Goal: Ask a question: Seek information or help from site administrators or community

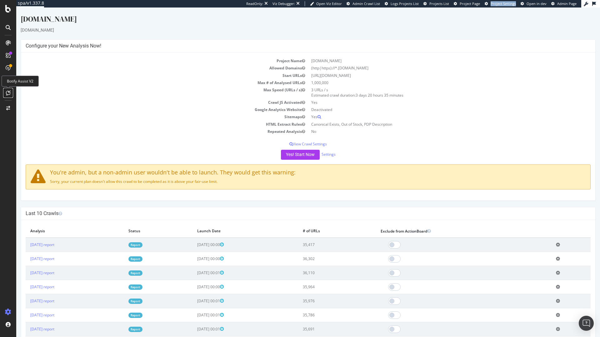
click at [9, 92] on icon at bounding box center [8, 92] width 5 height 5
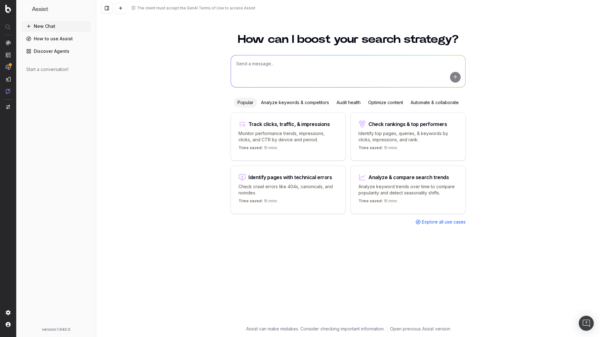
click at [268, 53] on div "How can I boost your search strategy? Popular Analyze keywords & competitors Au…" at bounding box center [348, 176] width 240 height 300
click at [267, 71] on textarea at bounding box center [348, 71] width 234 height 32
paste textarea "What's my website description"
type textarea "What's my website description"
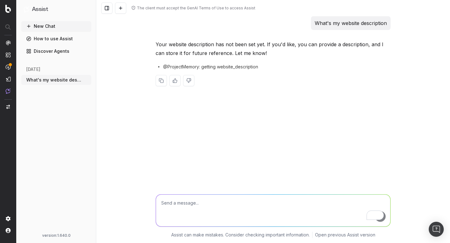
click at [202, 205] on textarea "To enrich screen reader interactions, please activate Accessibility in Grammarl…" at bounding box center [273, 211] width 234 height 32
paste textarea "KayOutlet is an online store specializing in discounted jewelry, offering affor…"
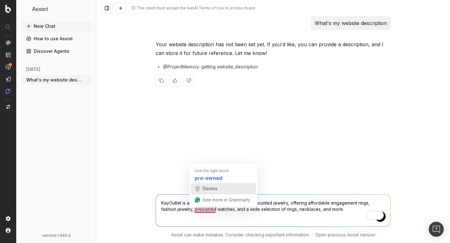
click at [222, 188] on div "Dismiss" at bounding box center [223, 188] width 59 height 9
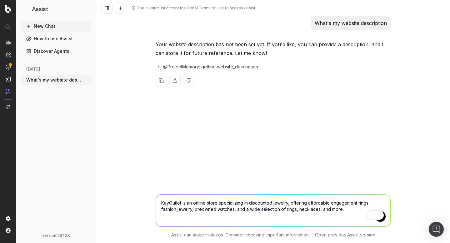
drag, startPoint x: 353, startPoint y: 210, endPoint x: 308, endPoint y: 200, distance: 45.4
click at [308, 200] on textarea "KayOutlet is an online store specializing in discounted jewelry, offering affor…" at bounding box center [273, 211] width 234 height 32
click at [305, 204] on textarea "KayOutlet is an online store specializing in discounted jewelry, offering affor…" at bounding box center [273, 211] width 234 height 32
drag, startPoint x: 358, startPoint y: 209, endPoint x: 140, endPoint y: 188, distance: 218.6
click at [140, 188] on div "KayOutlet is an online store specializing in discounted jewelry, offering affor…" at bounding box center [273, 215] width 354 height 56
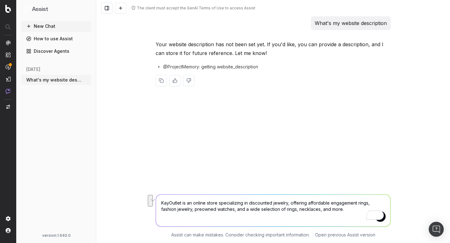
paste textarea "e-commerce website specializing in discounted jewelry and watches"
type textarea "KayOutlet is an e-commerce website specializing in discounted jewelry and watch…"
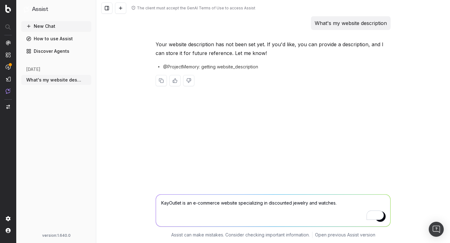
click at [198, 209] on textarea "KayOutlet is an e-commerce website specializing in discounted jewelry and watch…" at bounding box center [273, 211] width 234 height 32
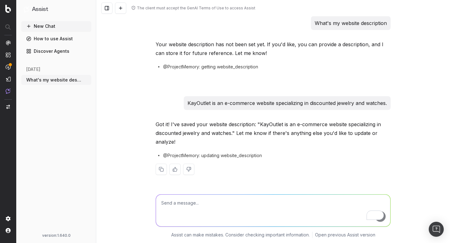
click at [182, 205] on textarea "To enrich screen reader interactions, please activate Accessibility in Grammarl…" at bounding box center [273, 211] width 234 height 32
paste textarea "What's my website brand name"
type textarea "What's my website brand name"
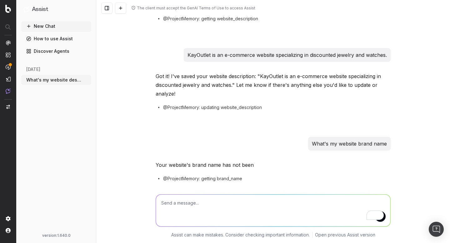
scroll to position [78, 0]
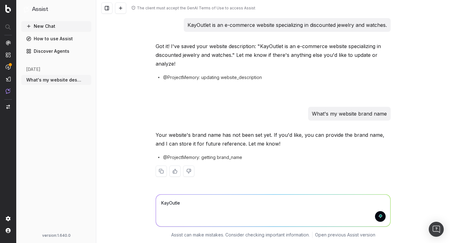
type textarea "KayOutlet"
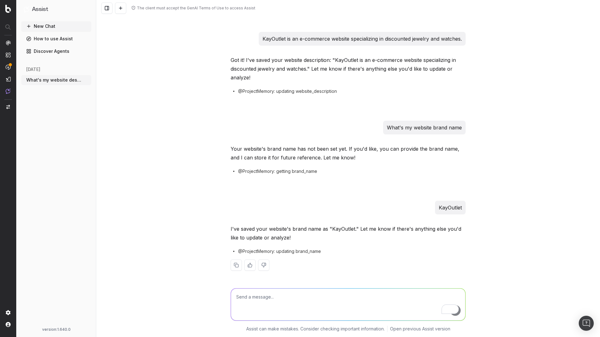
scroll to position [64, 0]
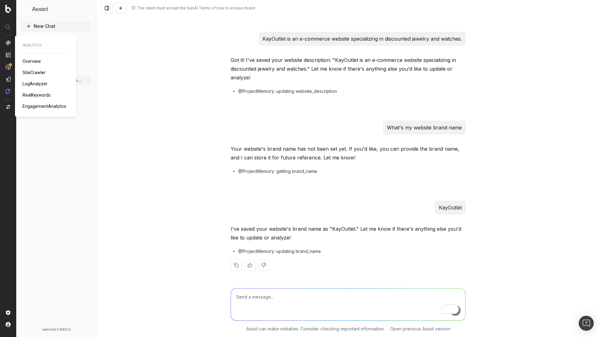
click at [28, 85] on span "LogAnalyzer" at bounding box center [35, 83] width 25 height 5
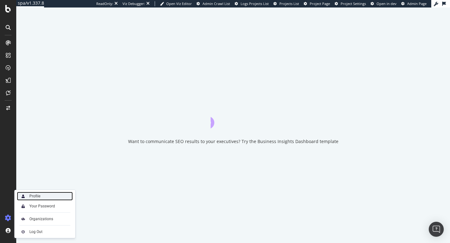
click at [42, 193] on div "Profile" at bounding box center [45, 196] width 56 height 9
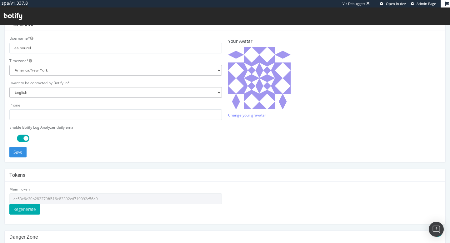
scroll to position [175, 0]
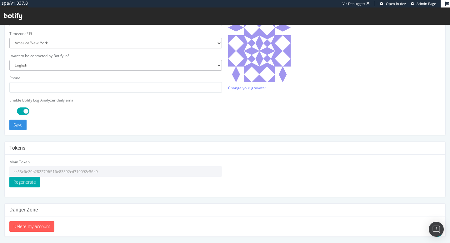
click at [51, 172] on input "ec53c6e20b282279ff616e83392cd719092c56e9" at bounding box center [115, 171] width 213 height 11
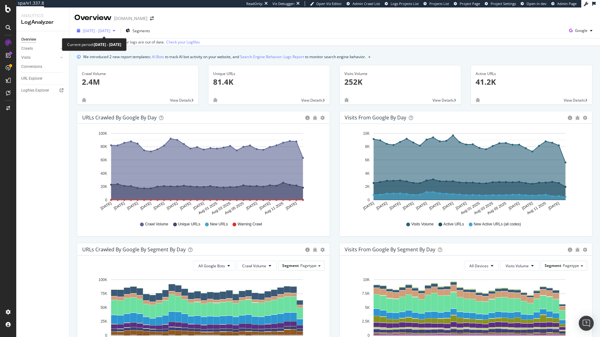
click at [108, 31] on span "[DATE] - [DATE]" at bounding box center [97, 30] width 28 height 5
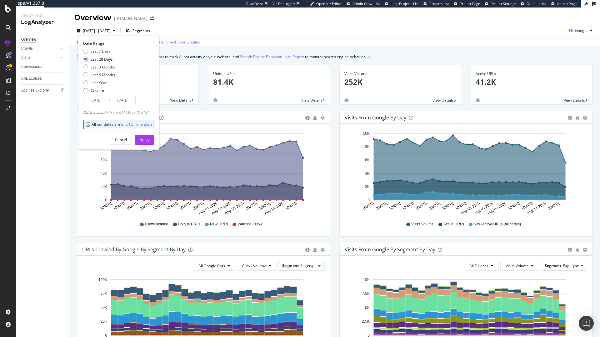
click at [104, 98] on input "2025/07/18" at bounding box center [95, 100] width 25 height 9
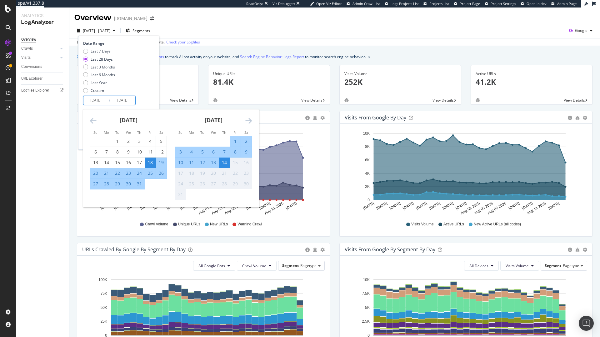
click at [209, 30] on div "2025 Jul. 16th - Aug. 14th Segments Date Range Last 7 Days Last 28 Days Last 3 …" at bounding box center [334, 32] width 531 height 13
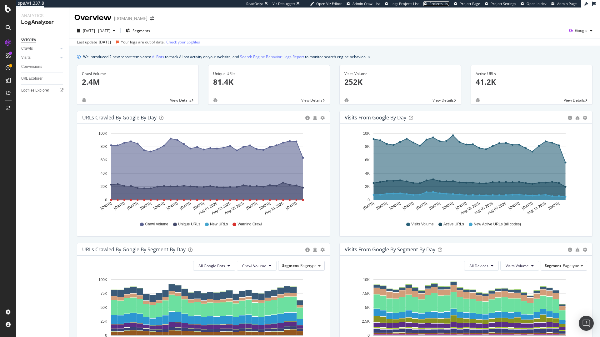
click at [439, 4] on span "Projects List" at bounding box center [440, 3] width 20 height 5
click at [568, 30] on icon "button" at bounding box center [571, 30] width 8 height 9
click at [549, 34] on span "OpenAI" at bounding box center [545, 37] width 23 height 6
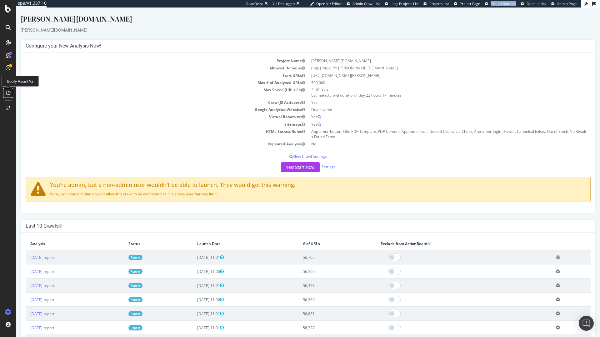
click at [9, 95] on icon at bounding box center [8, 92] width 5 height 5
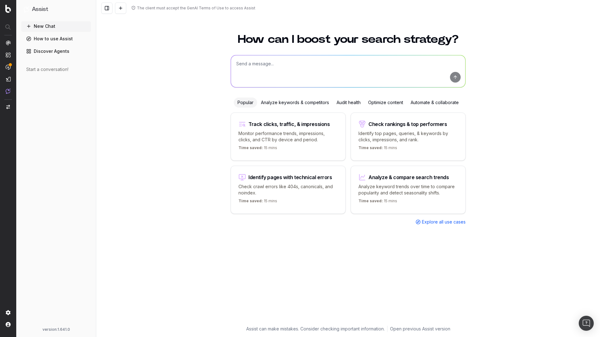
click at [272, 74] on textarea at bounding box center [348, 71] width 234 height 32
type textarea "What's my website description?"
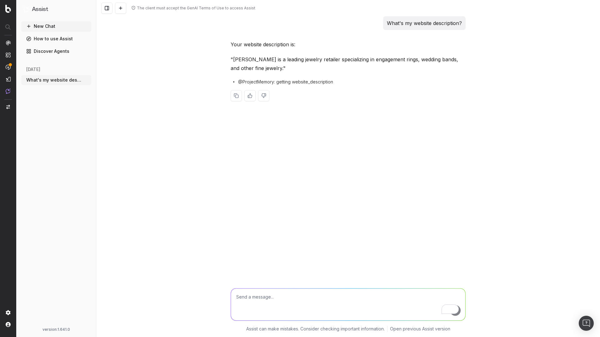
click at [298, 296] on textarea "To enrich screen reader interactions, please activate Accessibility in Grammarl…" at bounding box center [348, 305] width 234 height 32
type textarea "wha'ts my wbesite description?"
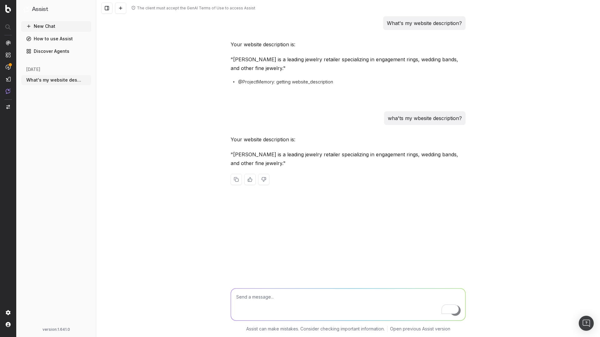
click at [380, 300] on textarea "To enrich screen reader interactions, please activate Accessibility in Grammarl…" at bounding box center [348, 305] width 234 height 32
type textarea "what's my brand name"
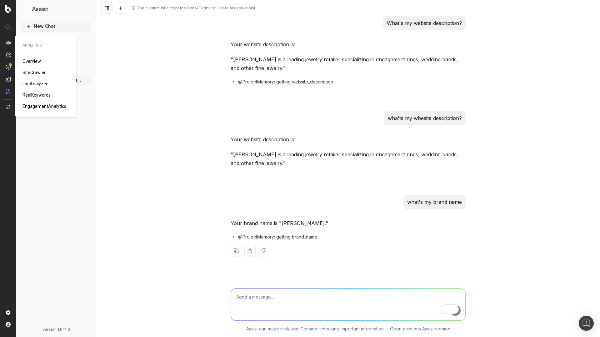
click at [36, 62] on span "Overview" at bounding box center [32, 61] width 18 height 5
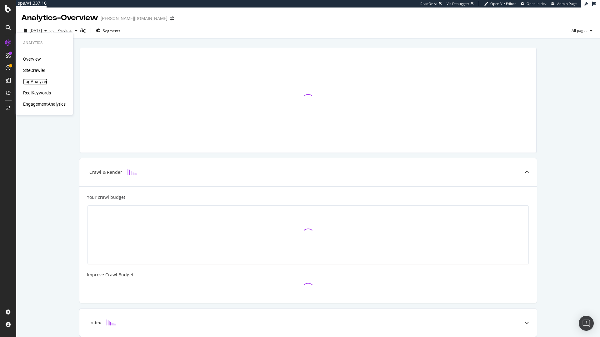
click at [37, 81] on div "LogAnalyzer" at bounding box center [35, 81] width 24 height 6
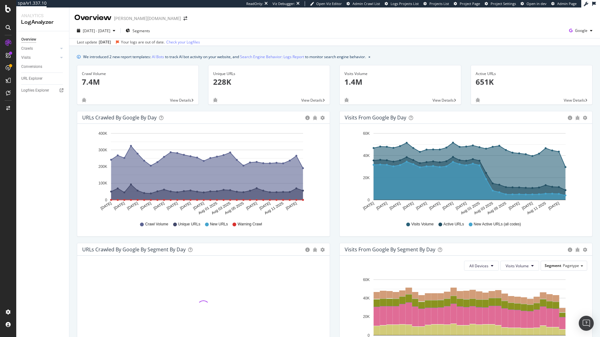
drag, startPoint x: 582, startPoint y: 30, endPoint x: 574, endPoint y: 47, distance: 18.6
click at [582, 30] on span "Google" at bounding box center [581, 30] width 13 height 5
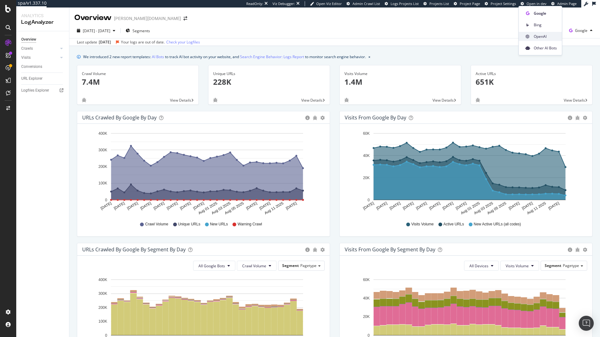
click at [546, 38] on span "OpenAI" at bounding box center [545, 37] width 23 height 6
